Goal: Task Accomplishment & Management: Manage account settings

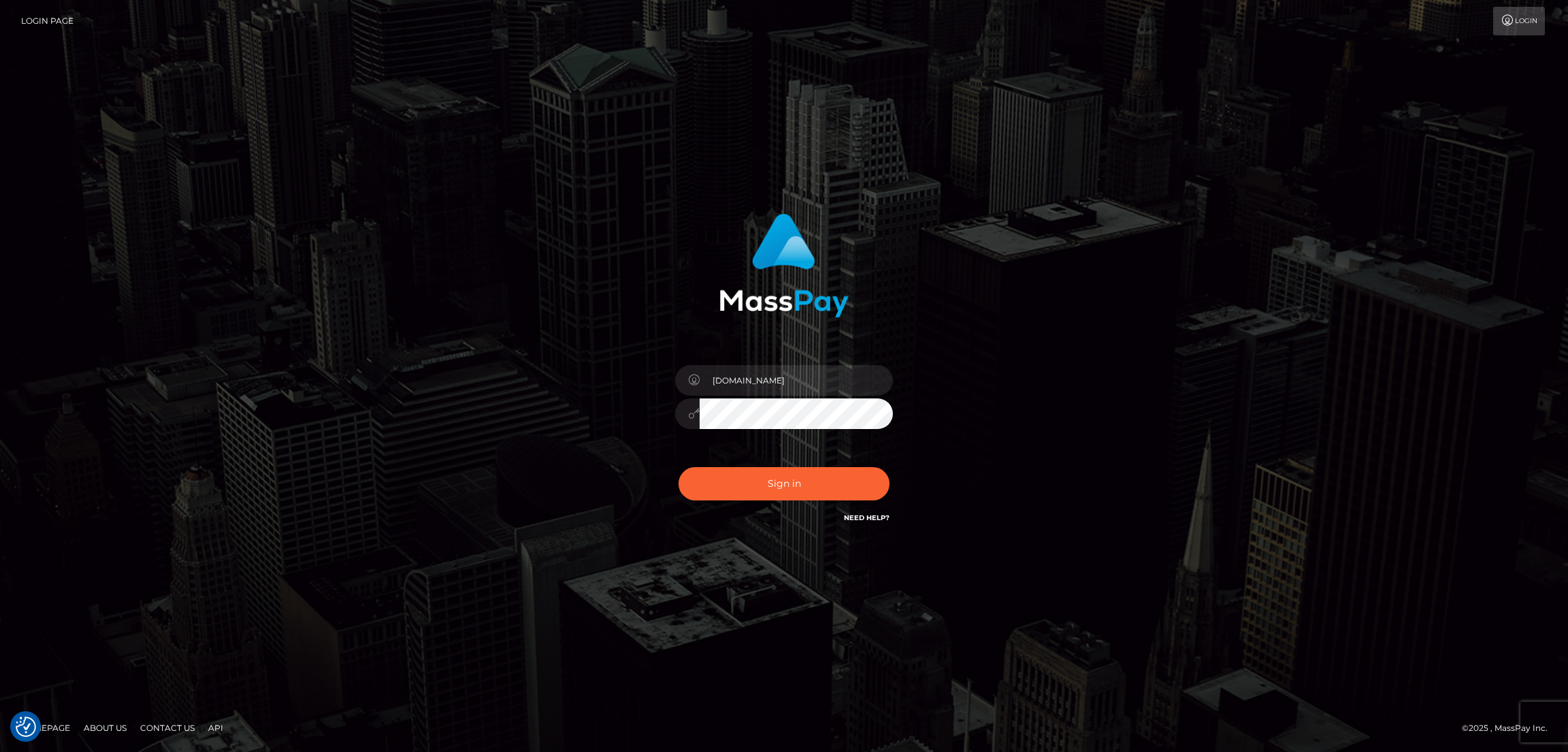
click at [679, 467] on button "Sign in" at bounding box center [784, 483] width 211 height 33
type input "nb.es"
click at [679, 467] on button "Sign in" at bounding box center [784, 483] width 211 height 33
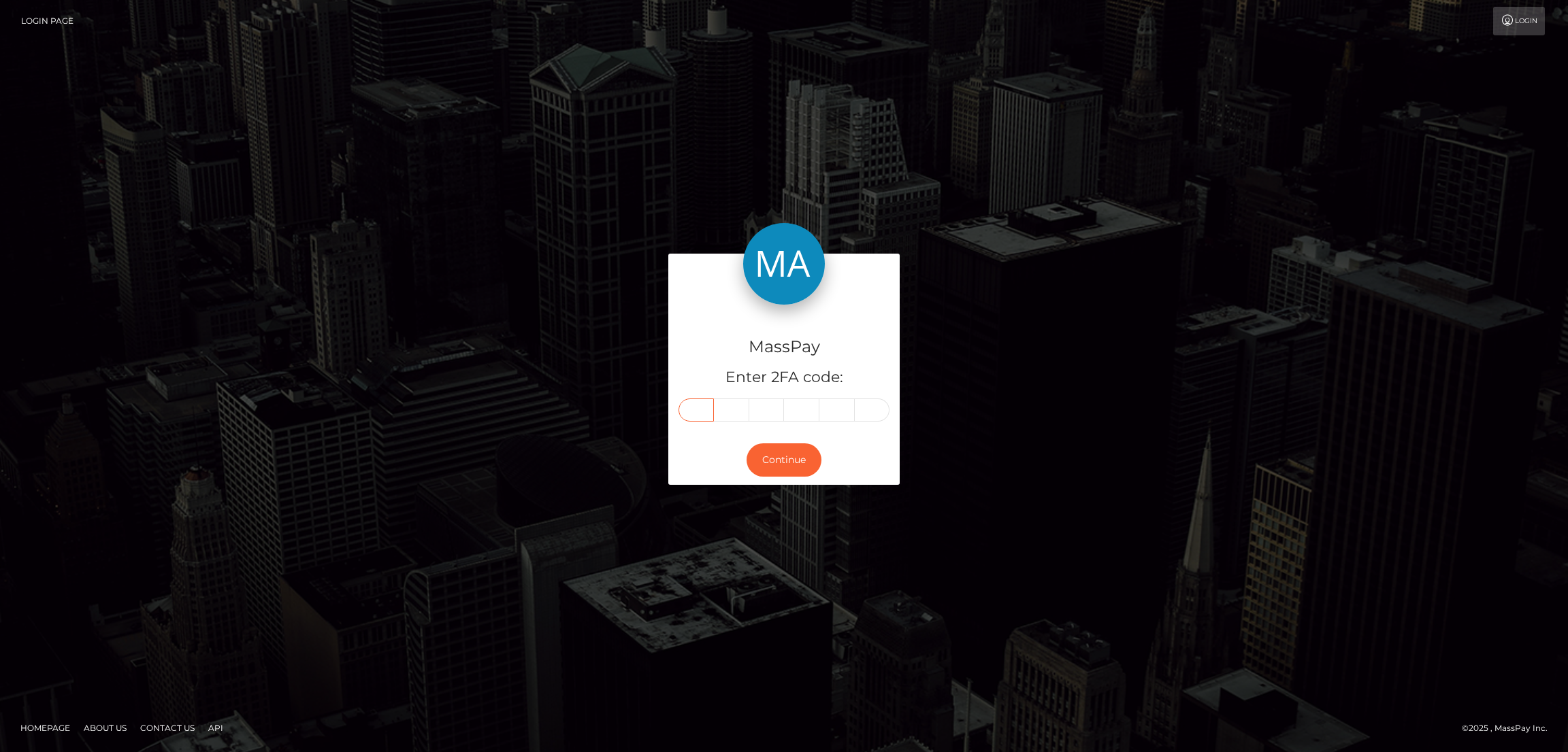
click at [679, 399] on input "text" at bounding box center [696, 410] width 35 height 23
paste input "6"
type input "6"
type input "1"
type input "0"
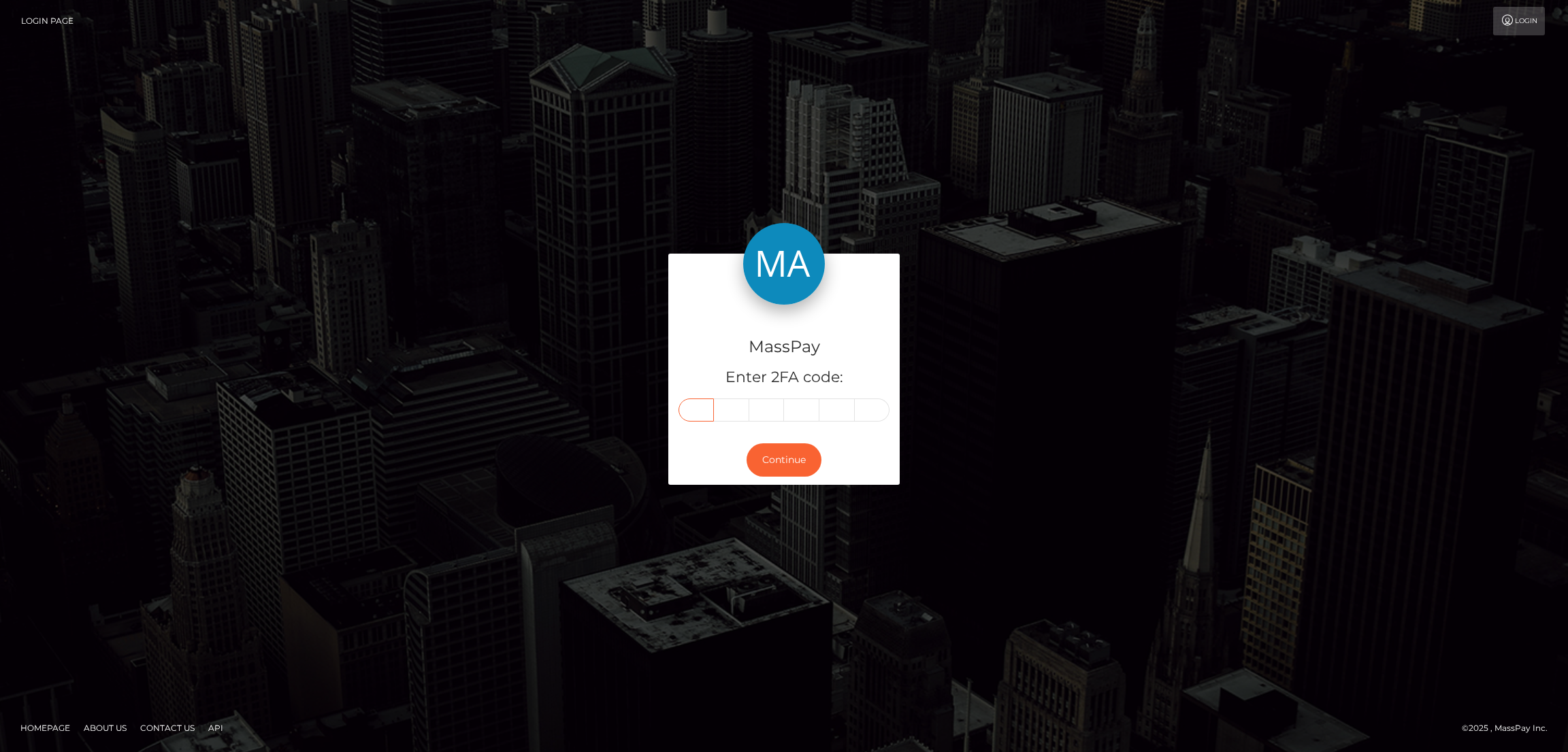
type input "7"
type input "3"
type input "2"
click at [747, 443] on button "Continue" at bounding box center [784, 459] width 75 height 33
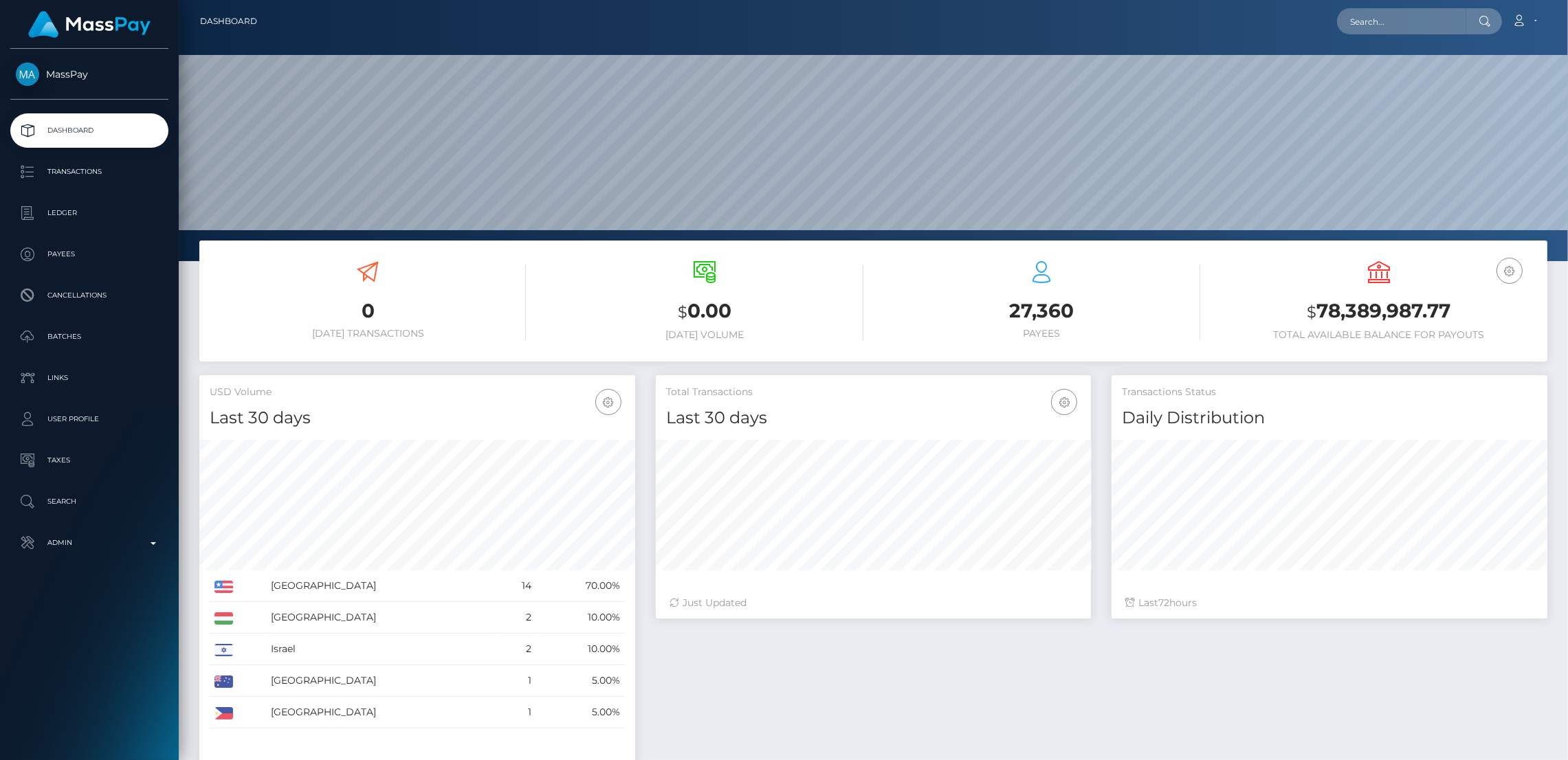
scroll to position [227, 435]
click at [1337, 21] on input "text" at bounding box center [1402, 22] width 129 height 26
paste input "sofi.quinn2003@icloud.com"
type input "sofi.quinn2003@icloud.com"
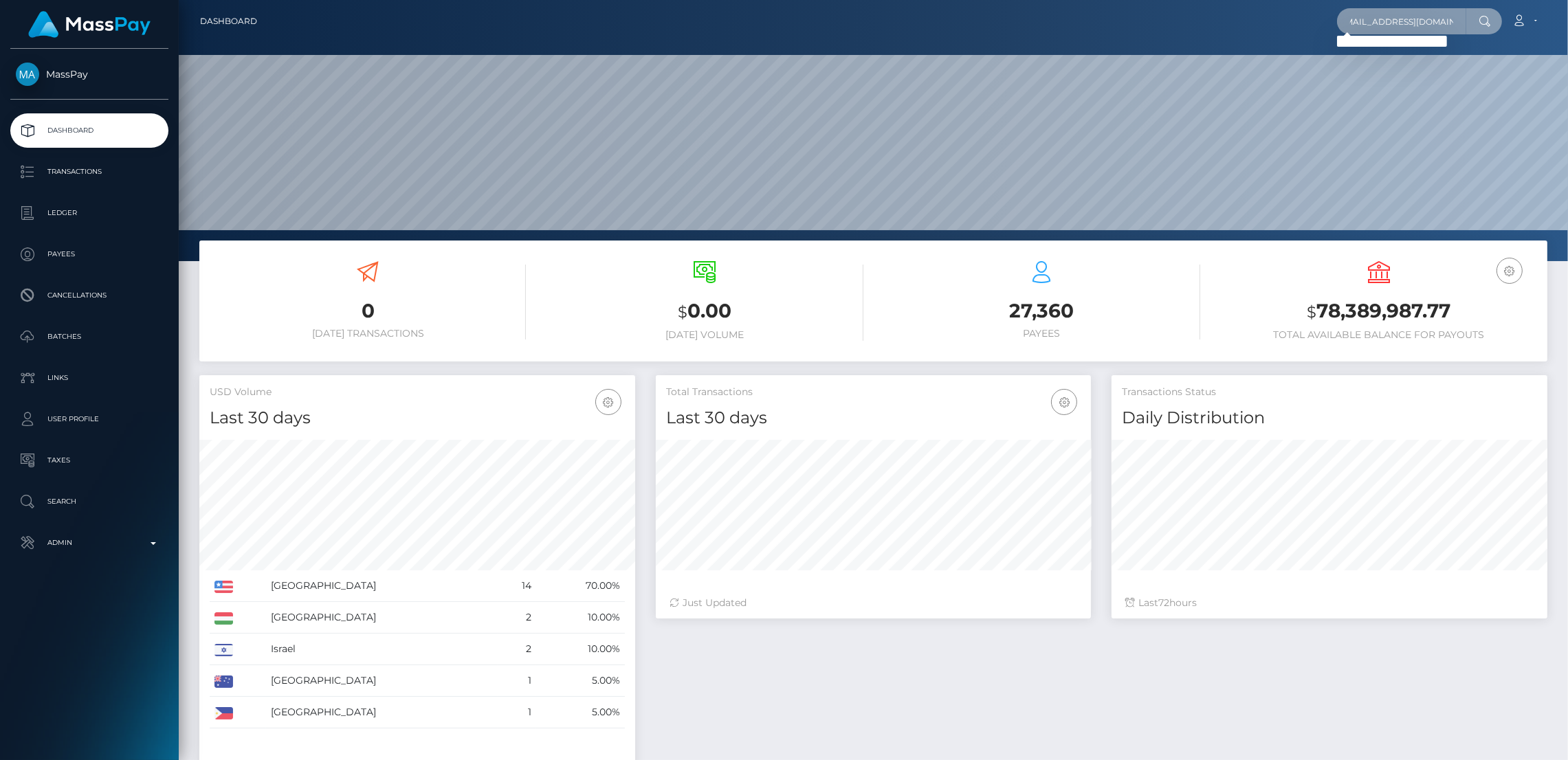
scroll to position [0, 0]
click at [1337, 22] on input "sofi.quinn2003@icloud.com" at bounding box center [1402, 22] width 129 height 26
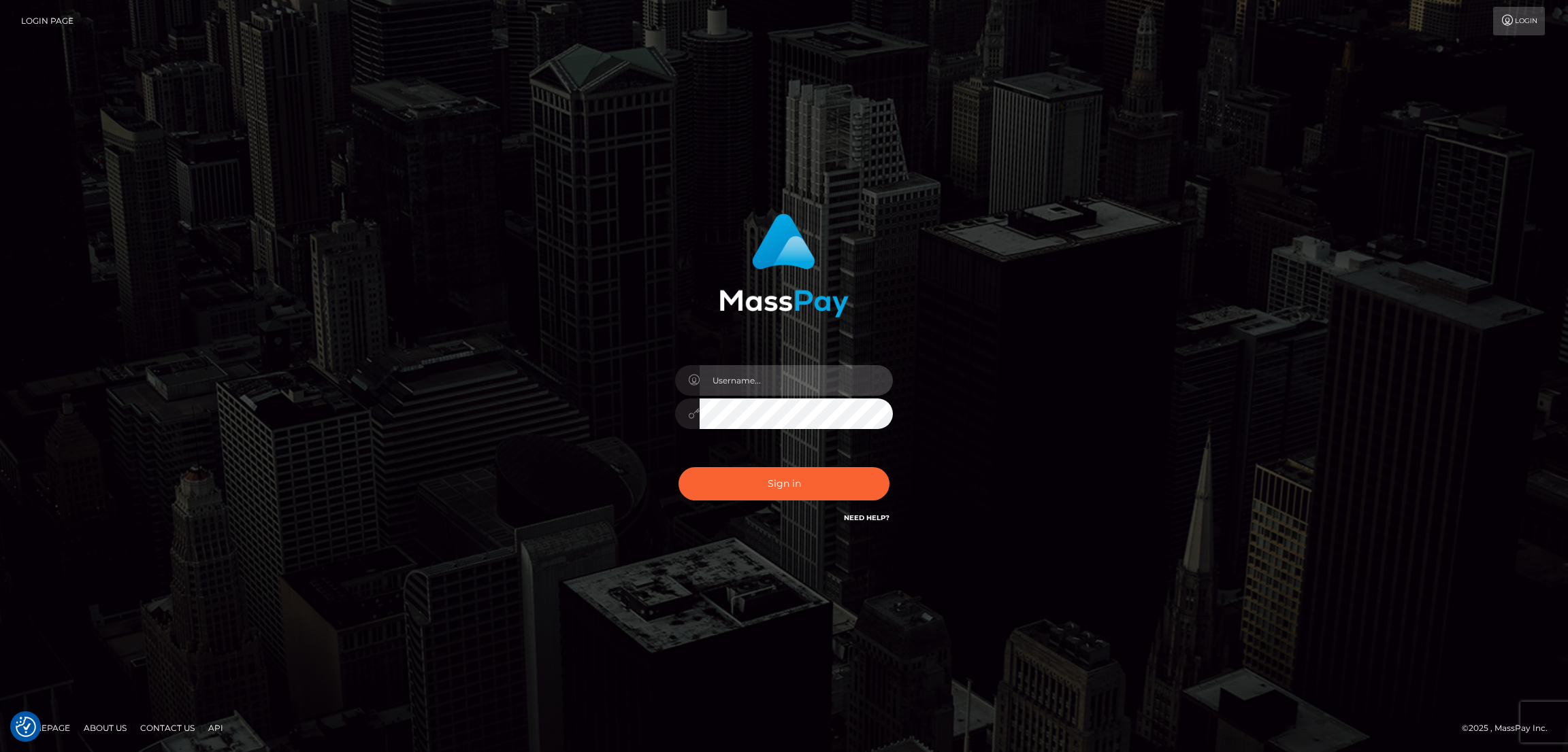
type input "nb.es"
click at [679, 467] on button "Sign in" at bounding box center [784, 483] width 211 height 33
type input "nb.es"
click at [679, 467] on button "Sign in" at bounding box center [784, 483] width 211 height 33
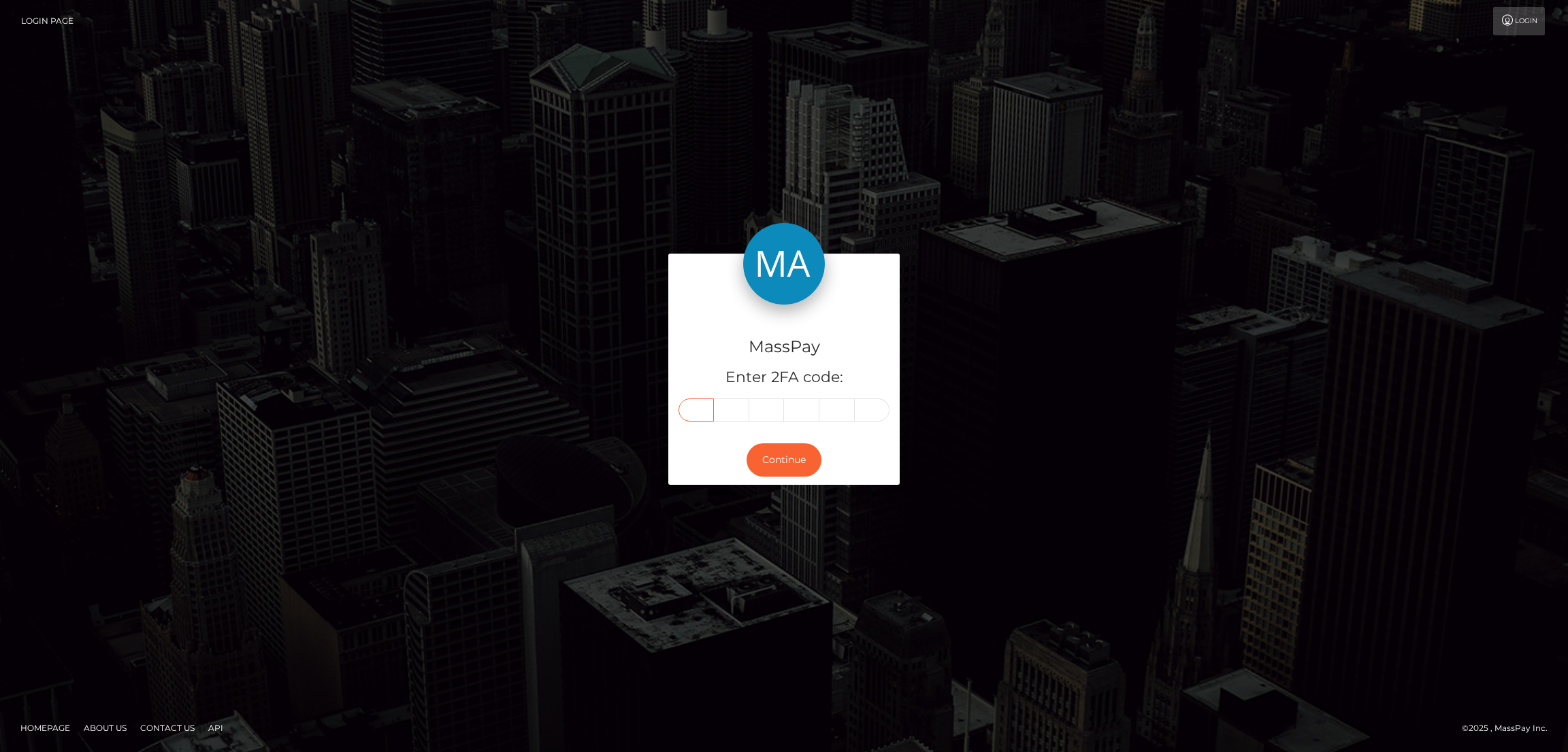
click at [679, 399] on input "text" at bounding box center [696, 410] width 35 height 23
paste input "1"
type input "1"
type input "2"
type input "8"
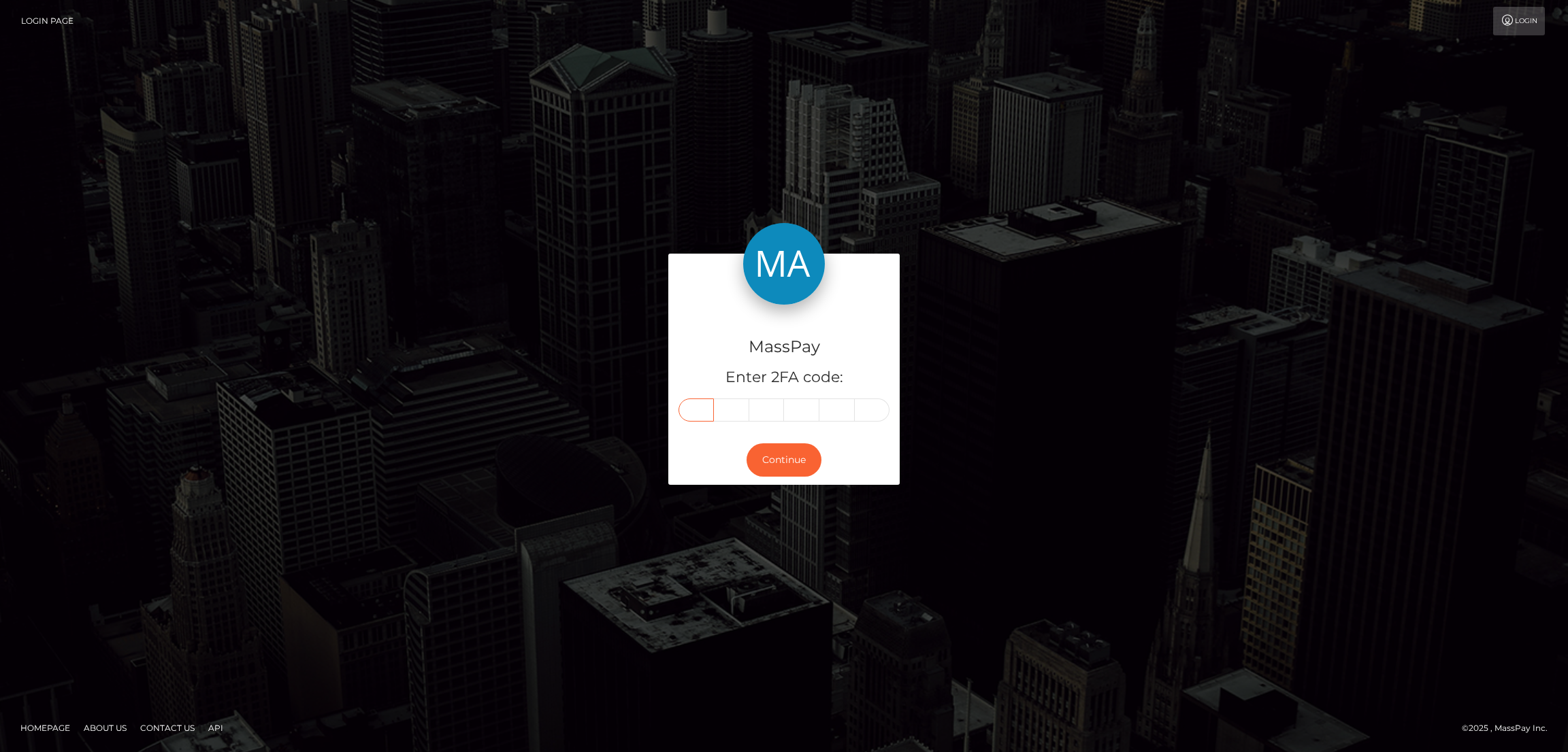
type input "8"
type input "3"
type input "8"
click at [747, 443] on button "Continue" at bounding box center [784, 459] width 75 height 33
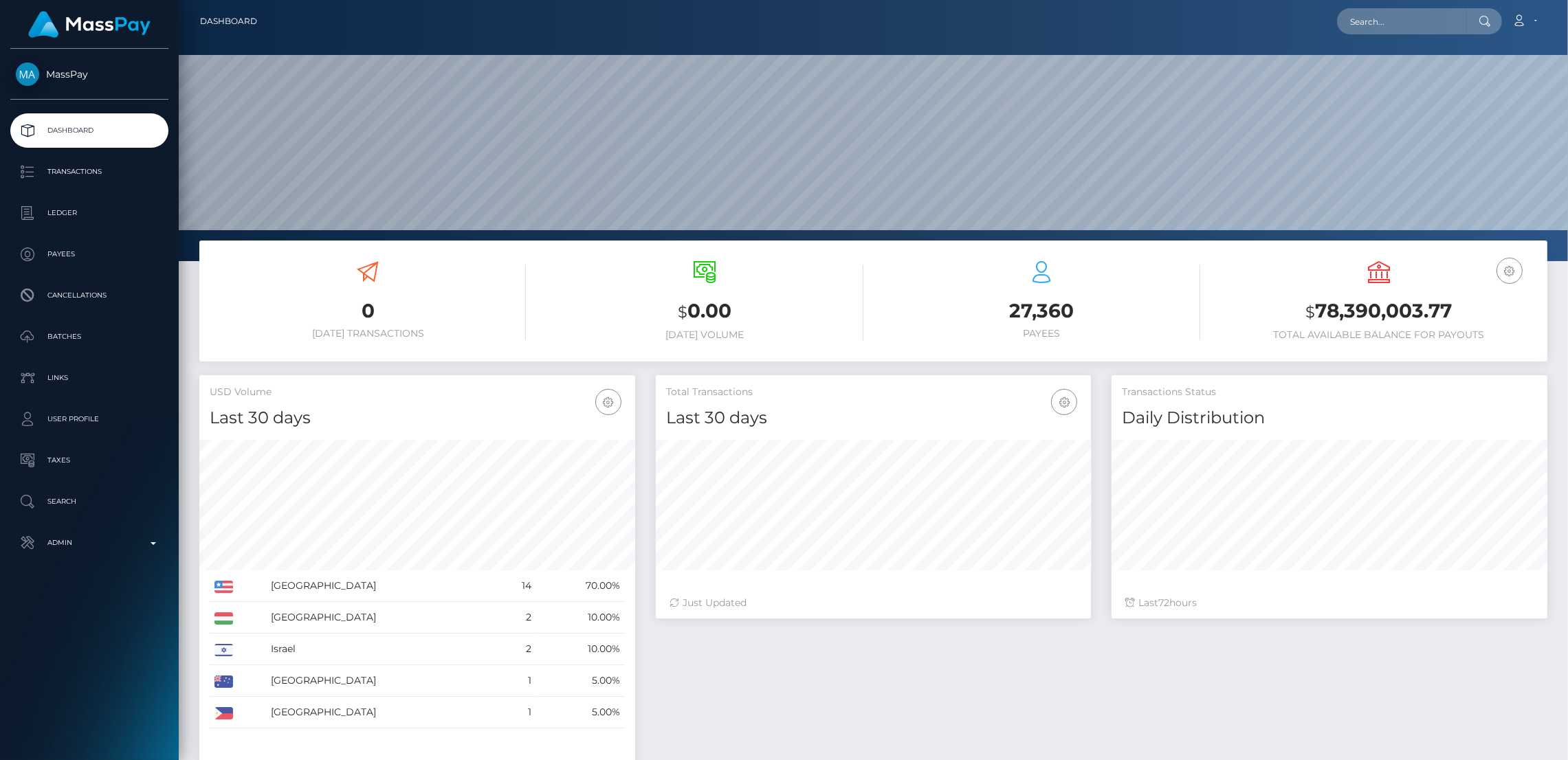
scroll to position [393, 435]
click at [1337, 13] on input "text" at bounding box center [1402, 22] width 129 height 26
paste input "luciaflaminig@gmail.com"
type input "luciaflaminig@gmail.com"
